Goal: Transaction & Acquisition: Subscribe to service/newsletter

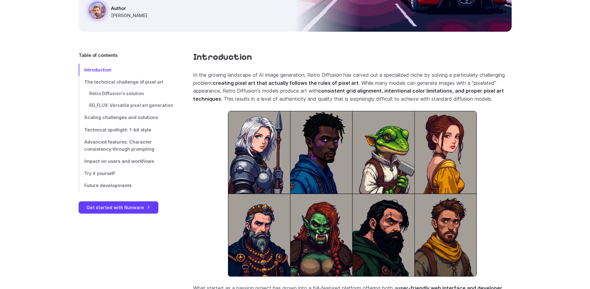
scroll to position [187, 0]
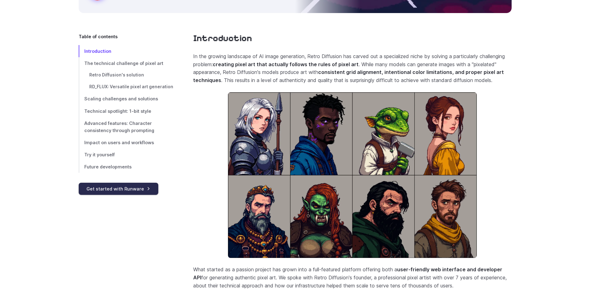
click at [135, 193] on link "Get started with Runware" at bounding box center [119, 189] width 80 height 12
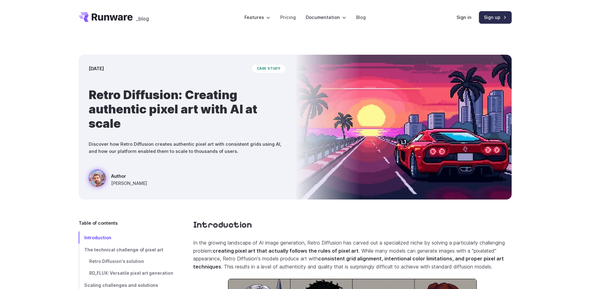
click at [506, 18] on link "Sign up" at bounding box center [495, 17] width 33 height 12
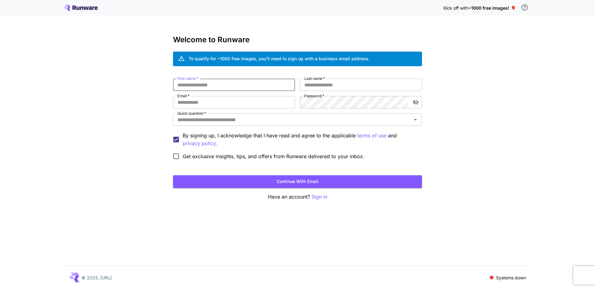
click at [282, 83] on input "First name   *" at bounding box center [234, 85] width 122 height 12
click at [322, 198] on p "Sign in" at bounding box center [320, 197] width 16 height 8
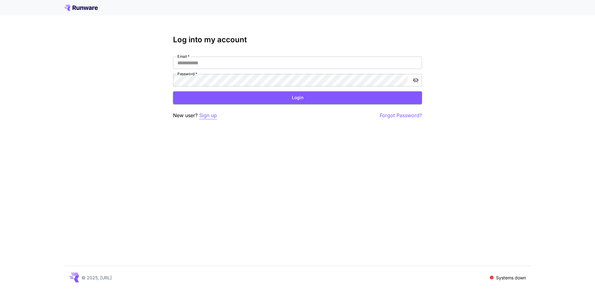
click at [212, 114] on p "Sign up" at bounding box center [208, 116] width 18 height 8
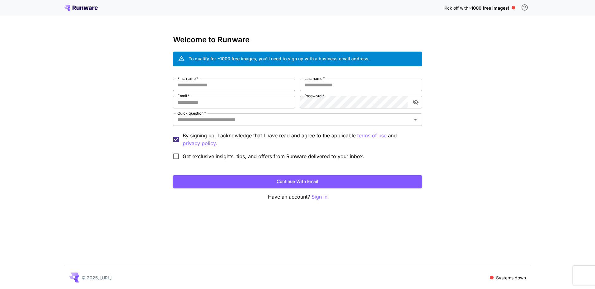
click at [231, 90] on input "First name   *" at bounding box center [234, 85] width 122 height 12
click at [342, 83] on input "Last name   *" at bounding box center [361, 85] width 122 height 12
click at [370, 87] on input "Last name   *" at bounding box center [361, 85] width 122 height 12
click at [251, 110] on div "First name   * First name   * Last name   * Last name   * Email   * Email   * P…" at bounding box center [297, 121] width 249 height 84
click at [242, 101] on input "Email   *" at bounding box center [234, 102] width 122 height 12
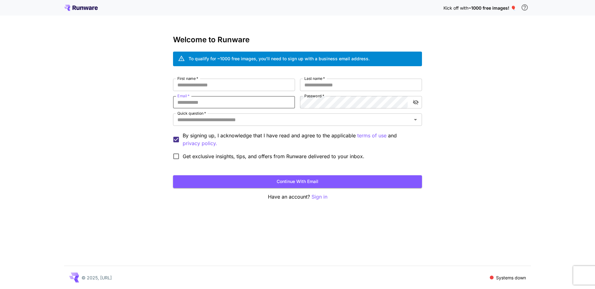
type input "**********"
click at [224, 87] on input "First name   *" at bounding box center [234, 85] width 122 height 12
type input "**"
click at [350, 87] on input "Last name   *" at bounding box center [361, 85] width 122 height 12
type input "**"
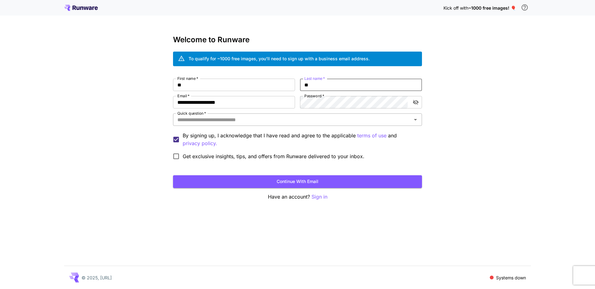
click at [263, 122] on input "Quick question   *" at bounding box center [292, 119] width 235 height 9
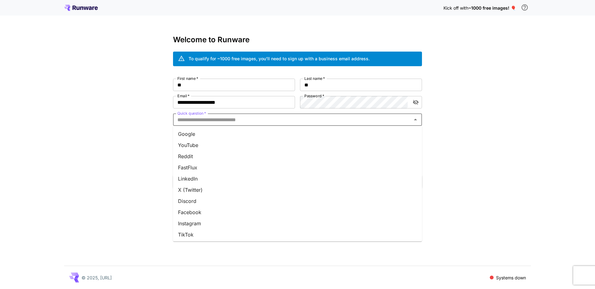
click at [203, 157] on li "Reddit" at bounding box center [297, 156] width 249 height 11
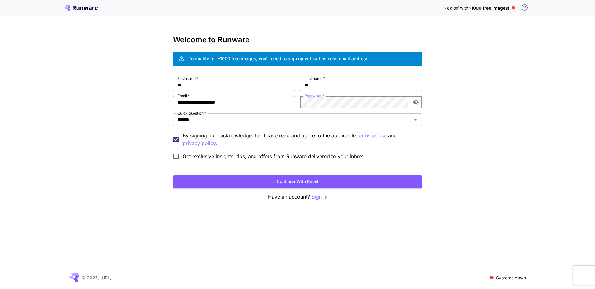
click at [331, 156] on span "Get exclusive insights, tips, and offers from Runware delivered to your inbox." at bounding box center [274, 156] width 182 height 7
click at [415, 105] on icon "toggle password visibility" at bounding box center [416, 102] width 6 height 6
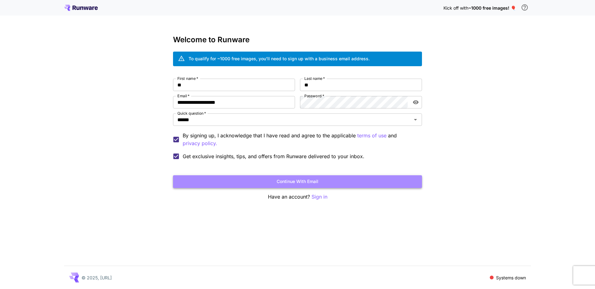
click at [368, 185] on button "Continue with email" at bounding box center [297, 182] width 249 height 13
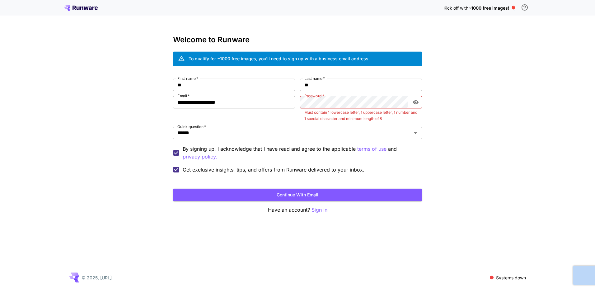
drag, startPoint x: 368, startPoint y: 185, endPoint x: 414, endPoint y: 178, distance: 46.3
click at [414, 178] on form "**********" at bounding box center [297, 140] width 249 height 123
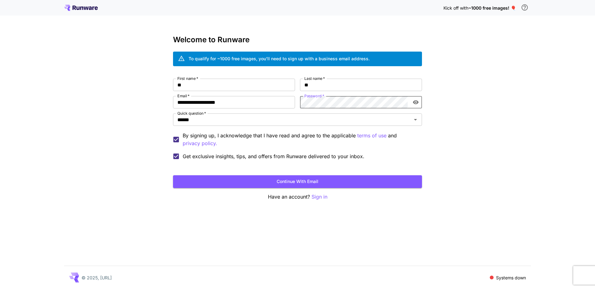
click button "Continue with email" at bounding box center [297, 182] width 249 height 13
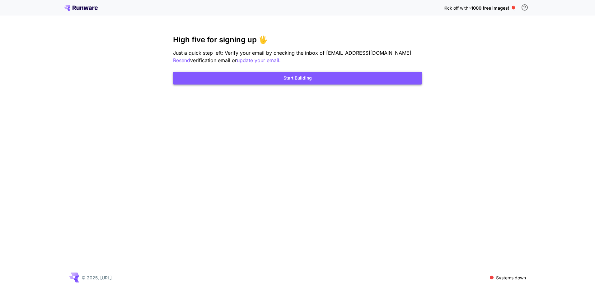
click at [380, 84] on button "Start Building" at bounding box center [297, 78] width 249 height 13
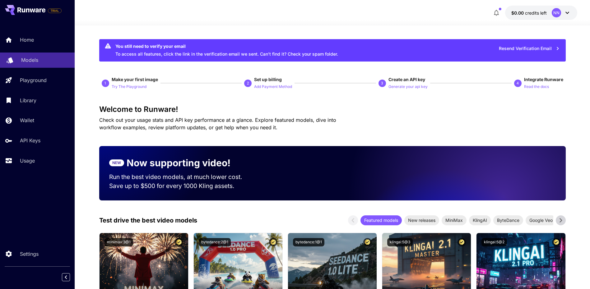
click at [44, 64] on link "Models" at bounding box center [37, 60] width 75 height 15
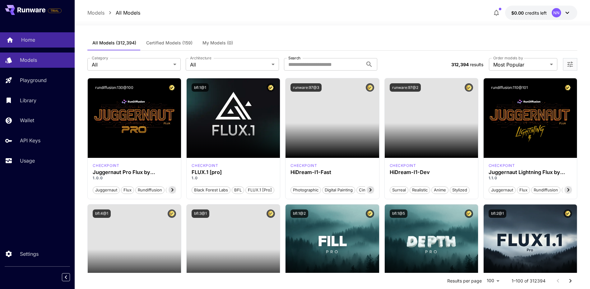
click at [24, 36] on link "Home" at bounding box center [37, 39] width 75 height 15
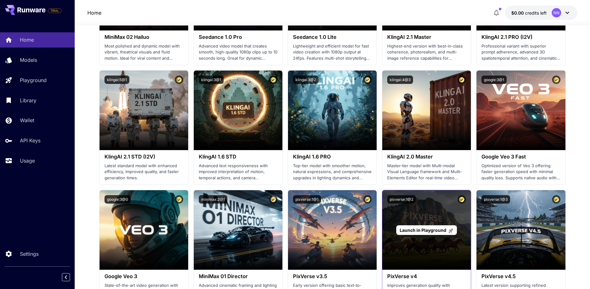
scroll to position [342, 0]
